Goal: Navigation & Orientation: Find specific page/section

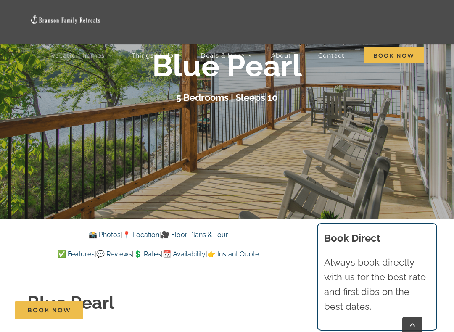
scroll to position [90, 0]
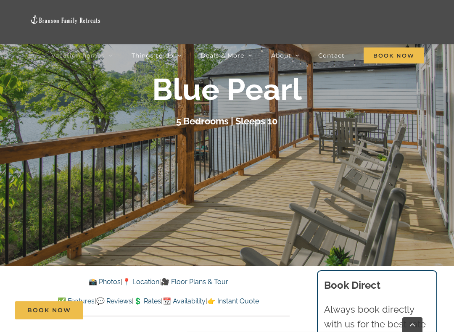
click at [100, 283] on link "📸 Photos" at bounding box center [105, 282] width 32 height 8
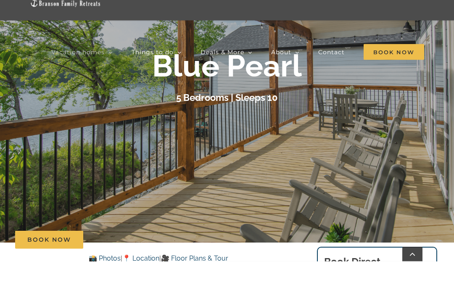
scroll to position [518, 0]
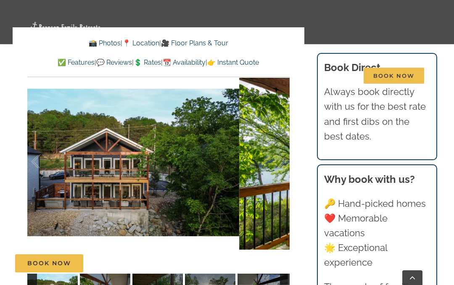
click at [280, 162] on div at bounding box center [272, 162] width 26 height 52
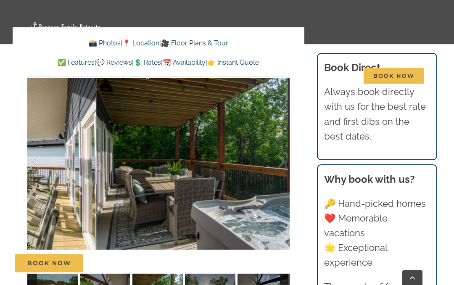
click at [283, 164] on div at bounding box center [272, 162] width 26 height 52
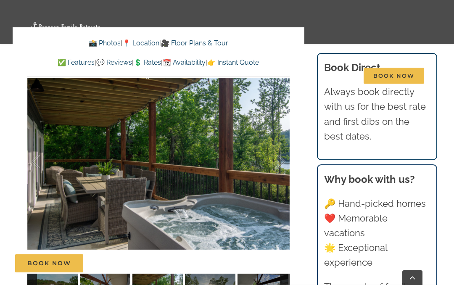
click at [284, 156] on div at bounding box center [272, 162] width 26 height 52
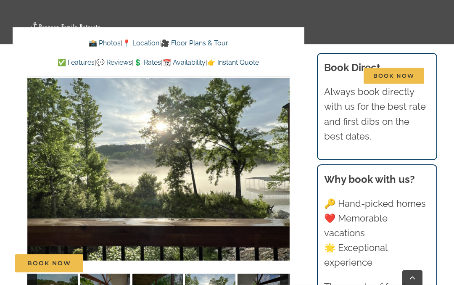
click at [282, 166] on div at bounding box center [272, 162] width 26 height 52
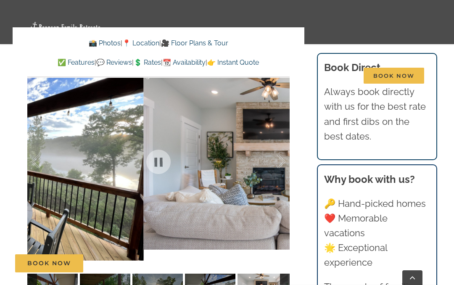
click at [283, 165] on div at bounding box center [272, 162] width 26 height 52
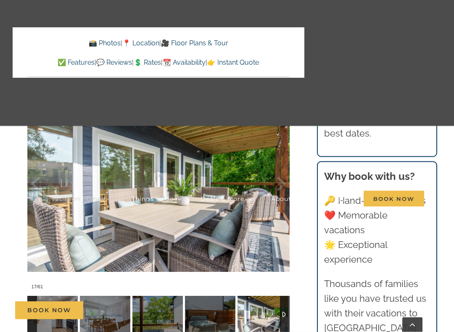
scroll to position [498, 0]
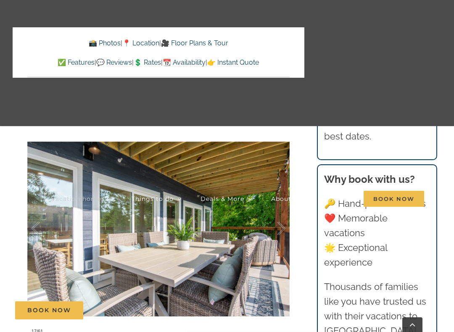
click at [276, 233] on link "About" at bounding box center [285, 199] width 28 height 126
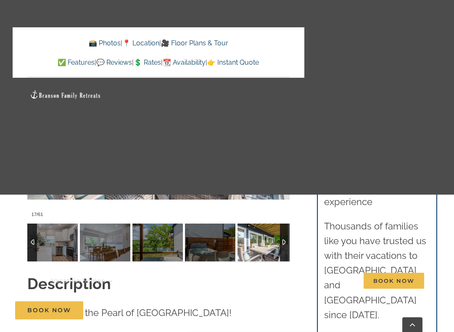
scroll to position [622, 0]
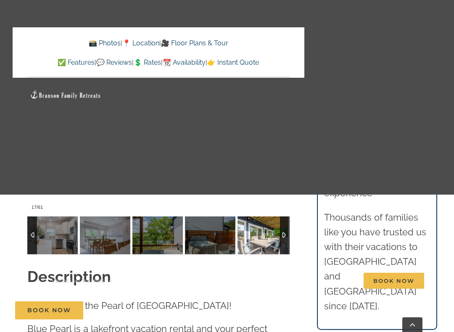
click at [285, 234] on link "About" at bounding box center [285, 280] width 28 height 181
